Goal: Task Accomplishment & Management: Complete application form

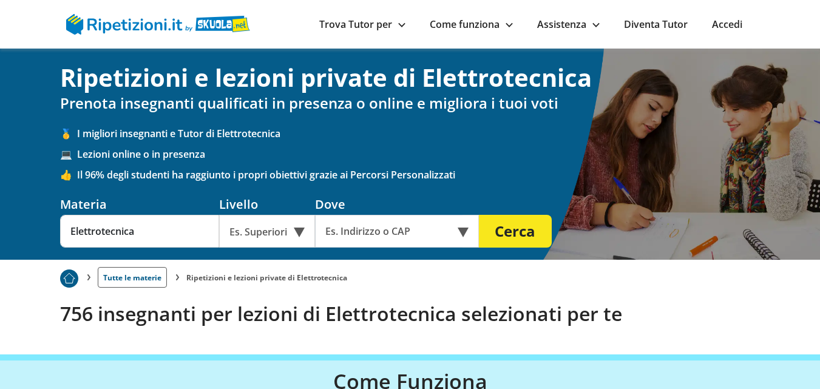
click at [385, 25] on link "Trova Tutor per" at bounding box center [362, 24] width 86 height 13
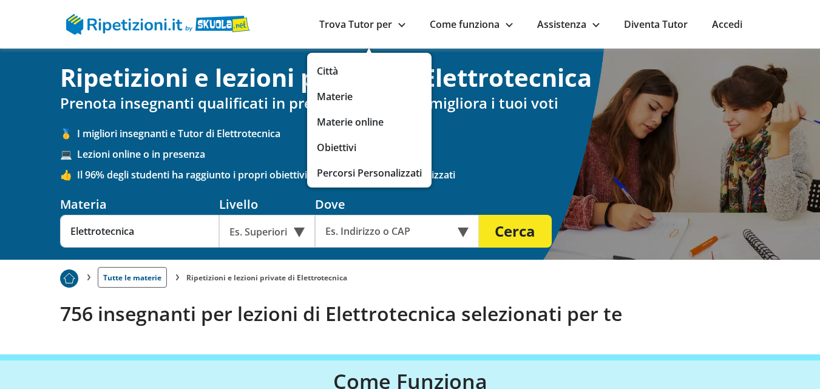
click at [341, 143] on link "Obiettivi" at bounding box center [369, 147] width 105 height 17
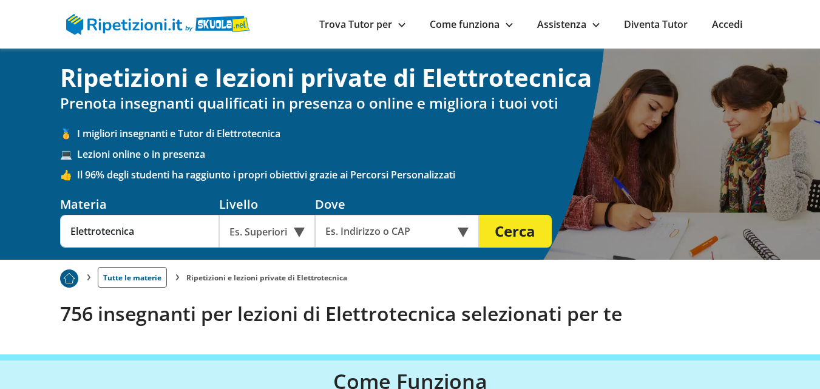
click at [297, 233] on div "Es. Superiori" at bounding box center [267, 231] width 96 height 33
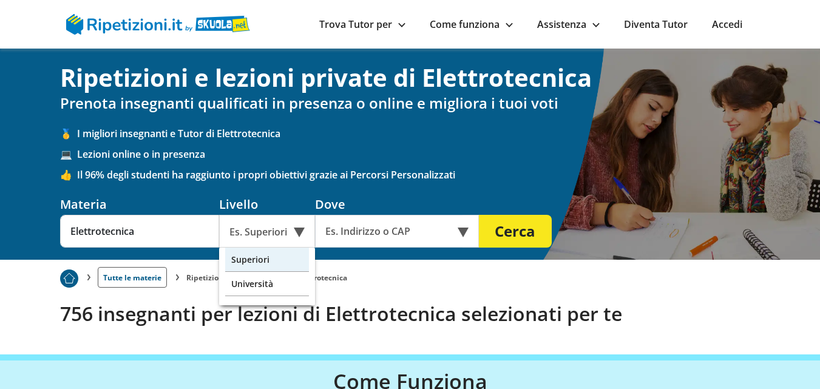
click at [277, 260] on div "Superiori" at bounding box center [267, 260] width 84 height 24
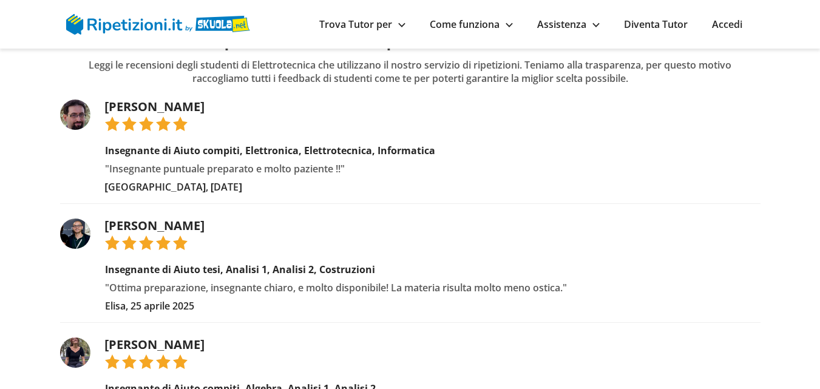
scroll to position [1134, 0]
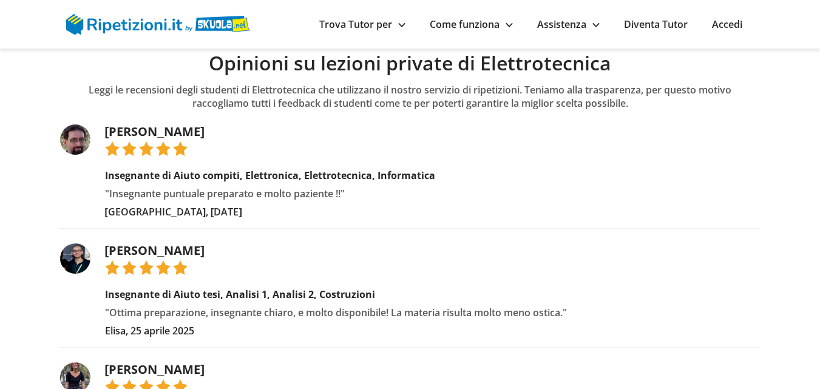
click at [121, 127] on link "[PERSON_NAME]" at bounding box center [155, 131] width 100 height 16
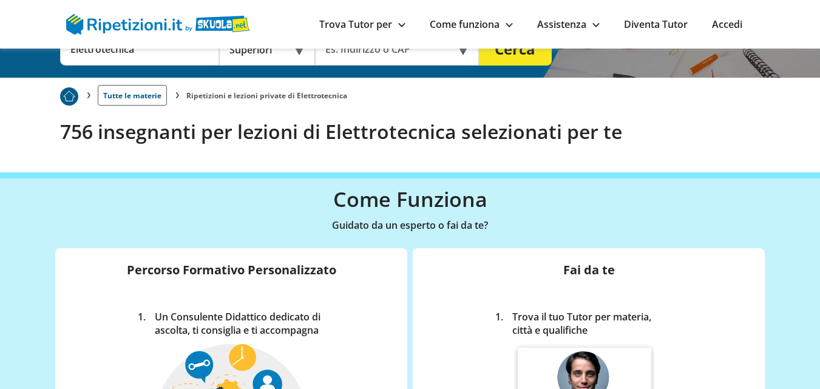
scroll to position [0, 0]
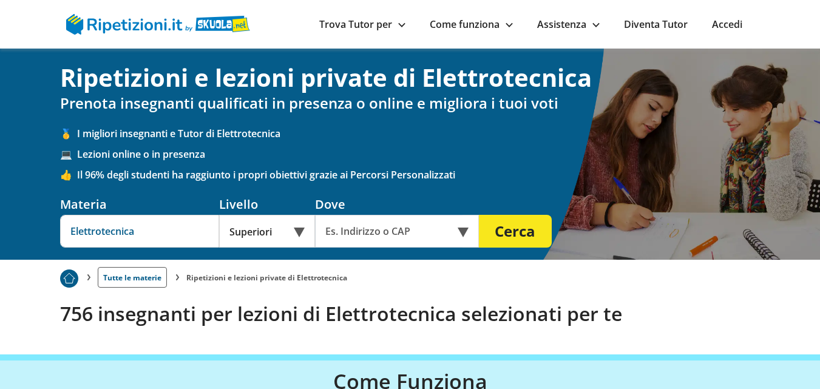
click at [165, 235] on input "Elettrotecnica" at bounding box center [139, 231] width 159 height 33
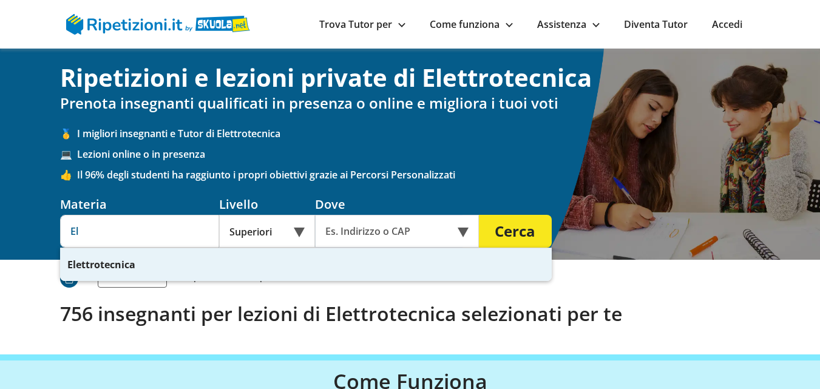
type input "E"
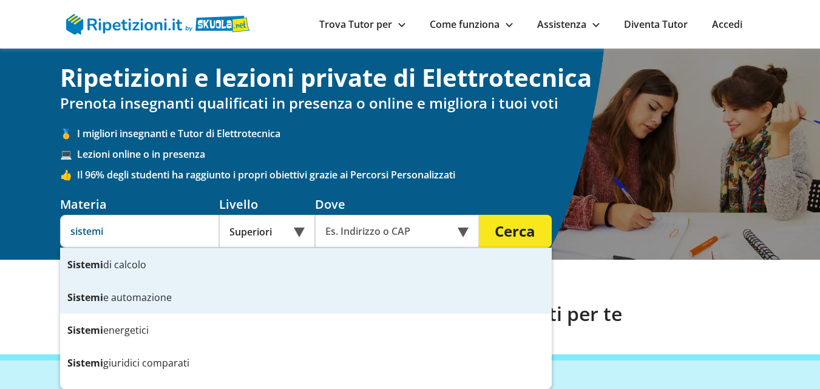
click at [136, 300] on div "Sistemi e automazione" at bounding box center [306, 297] width 492 height 33
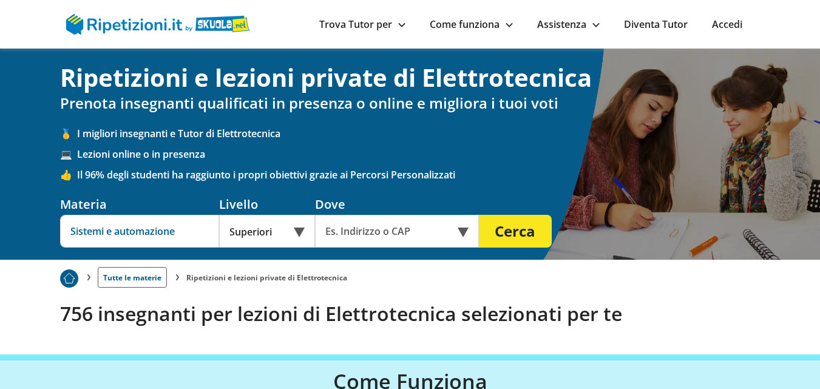
type input "Sistemi e automazione"
click at [534, 225] on button "Cerca" at bounding box center [515, 231] width 73 height 33
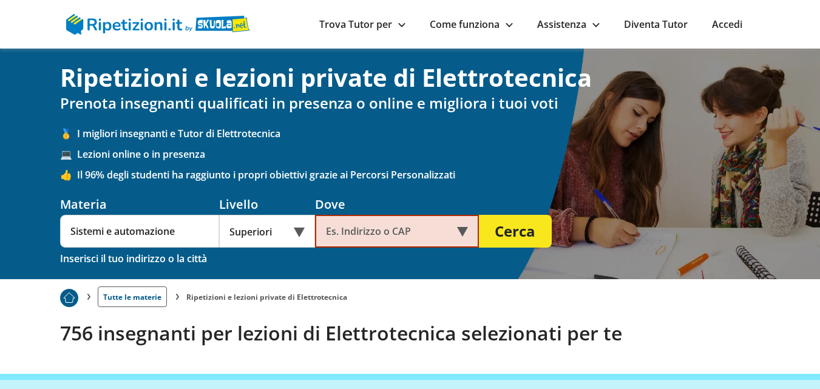
click at [464, 231] on div "Online o in presenza" at bounding box center [397, 231] width 164 height 33
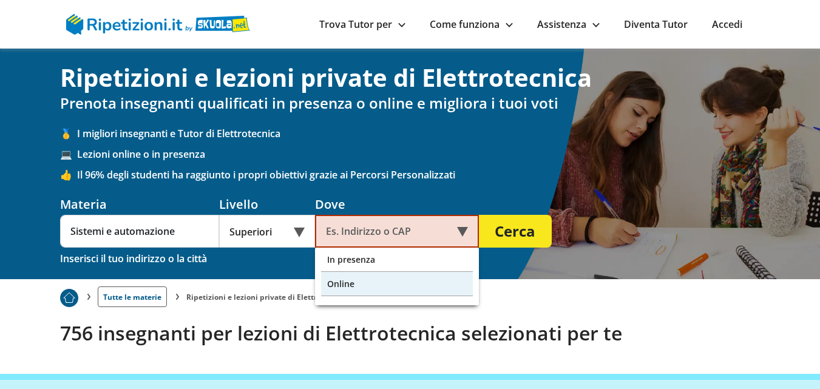
click at [433, 285] on div "Online" at bounding box center [397, 284] width 152 height 24
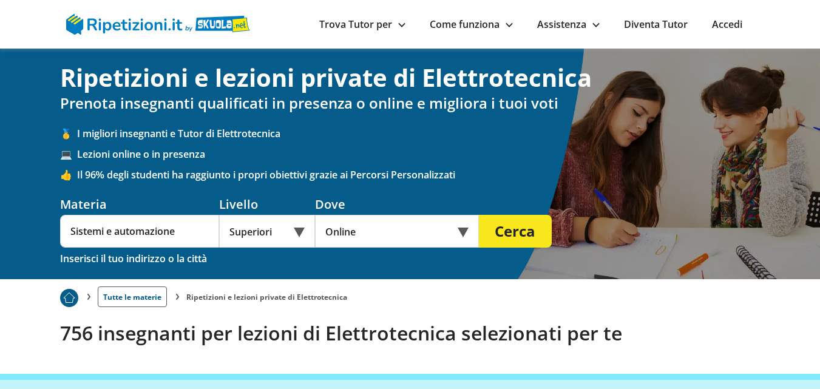
click at [520, 225] on button "Cerca" at bounding box center [515, 231] width 73 height 33
